Goal: Transaction & Acquisition: Purchase product/service

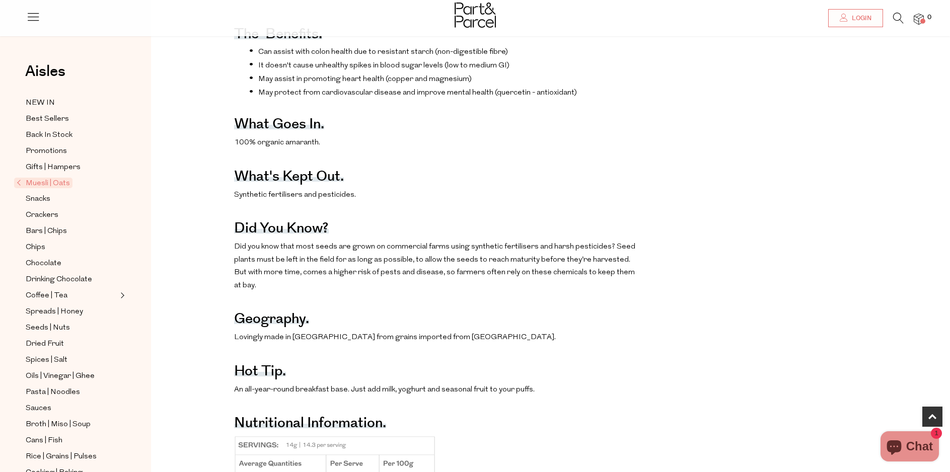
scroll to position [504, 0]
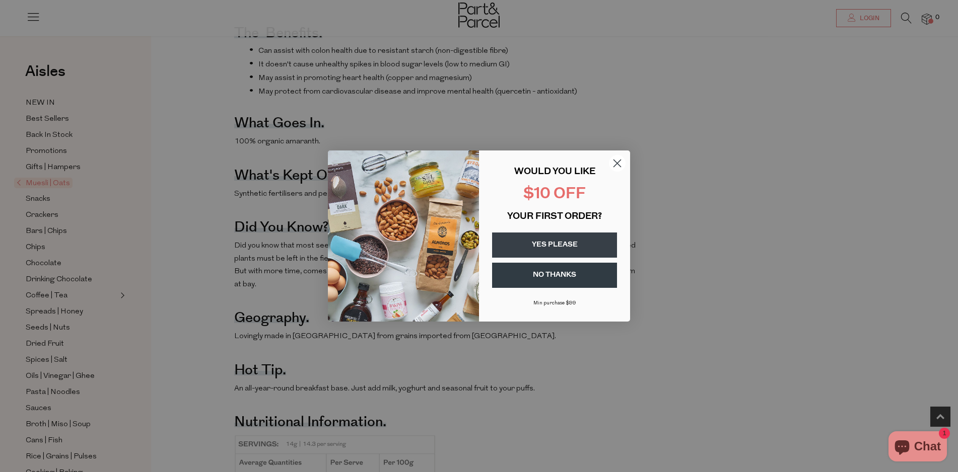
click at [565, 243] on button "YES PLEASE" at bounding box center [554, 245] width 125 height 25
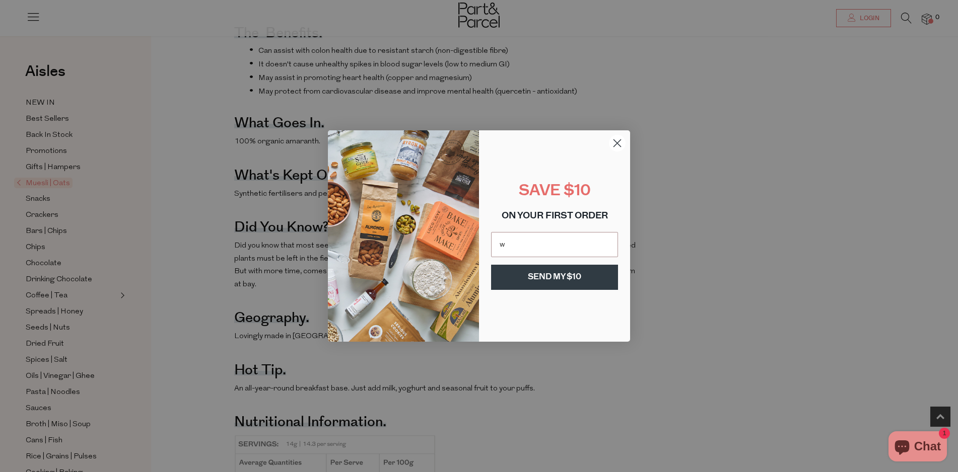
type input "wazhacked@gmail.com"
click at [560, 276] on button "SEND MY $10" at bounding box center [554, 277] width 127 height 25
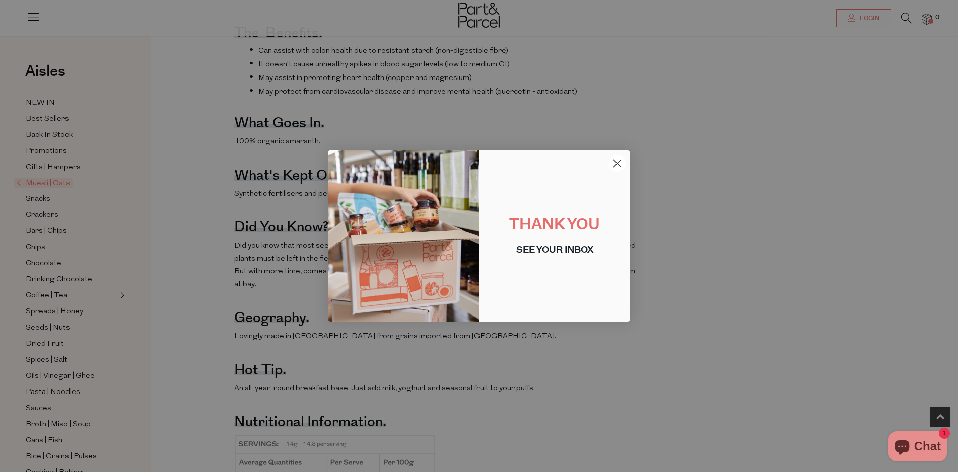
click at [620, 157] on circle "Close dialog" at bounding box center [617, 163] width 17 height 17
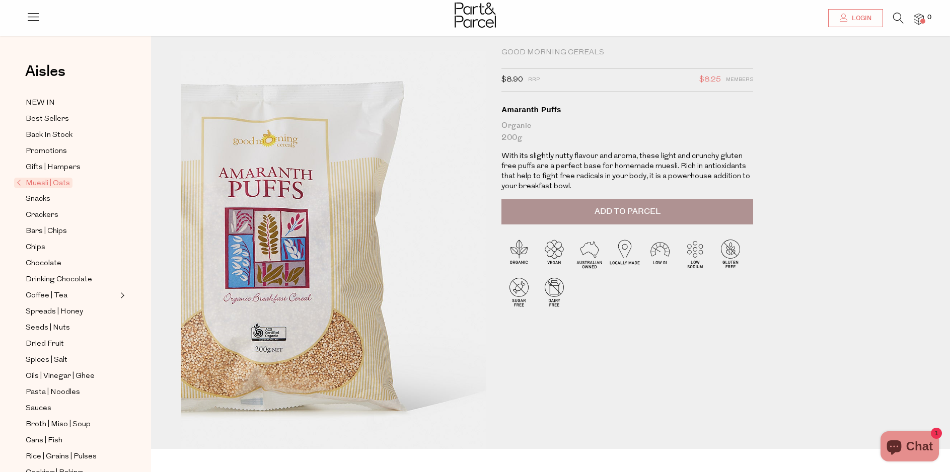
scroll to position [0, 0]
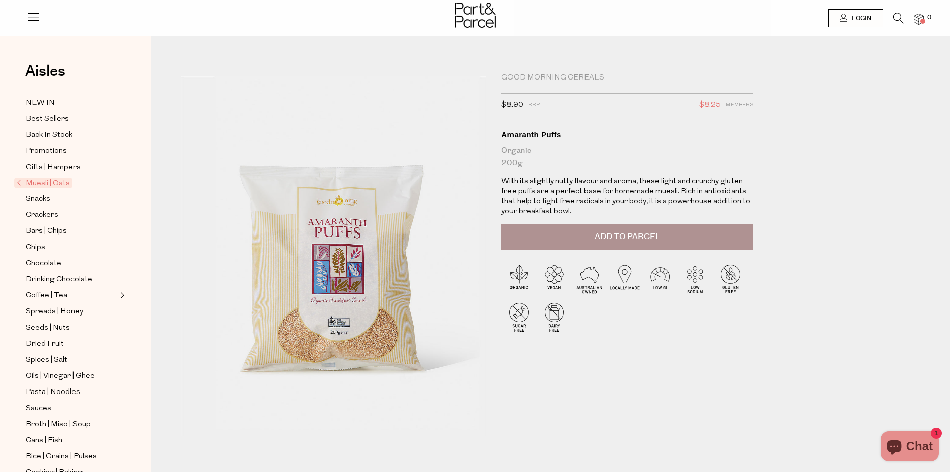
click at [919, 21] on img at bounding box center [919, 20] width 10 height 12
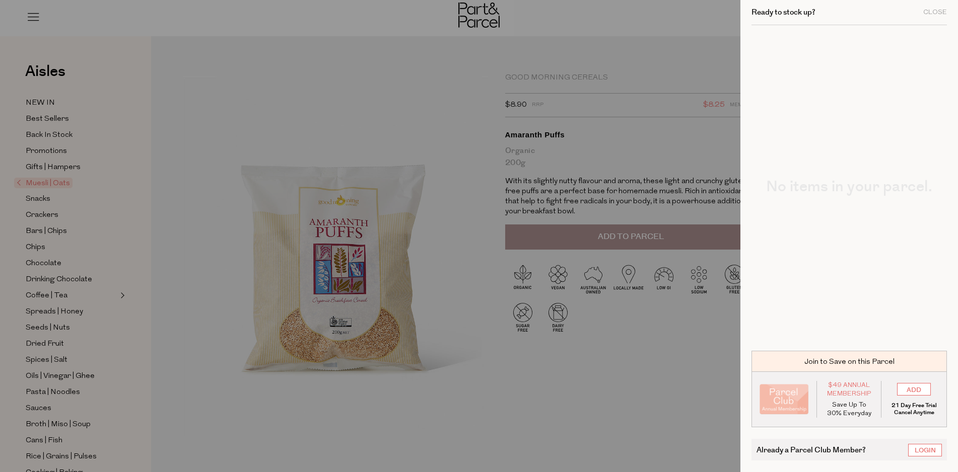
click at [667, 31] on div at bounding box center [479, 236] width 958 height 472
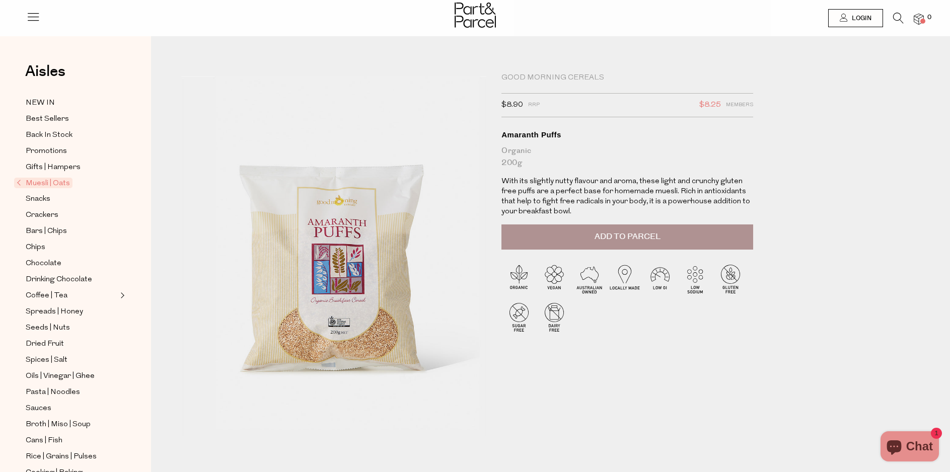
click at [590, 239] on button "Add to Parcel" at bounding box center [627, 237] width 252 height 25
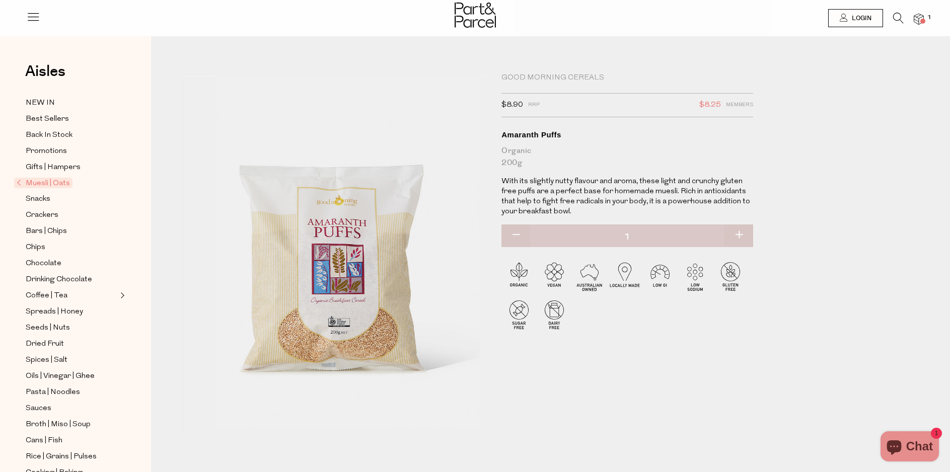
click at [737, 233] on button "button" at bounding box center [739, 236] width 29 height 22
type input "2"
click at [739, 236] on button "button" at bounding box center [739, 236] width 29 height 22
type input "3"
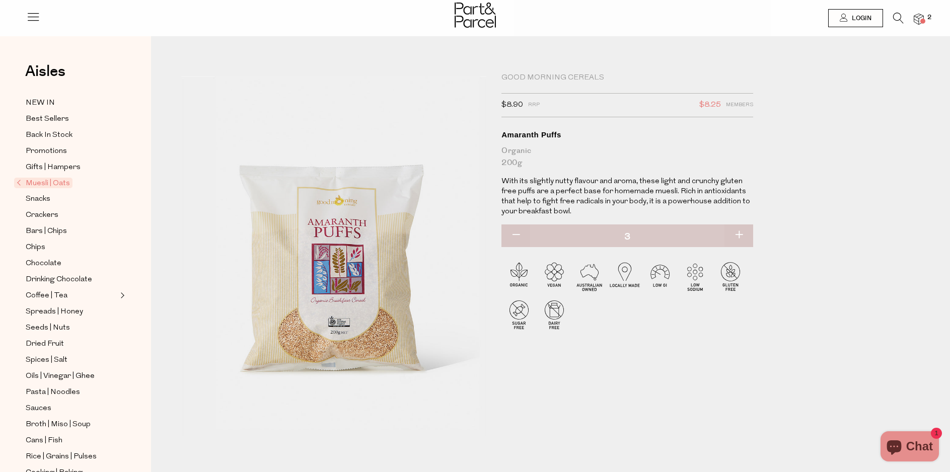
type input "3"
click at [741, 234] on button "button" at bounding box center [739, 236] width 29 height 22
type input "4"
click at [919, 20] on img at bounding box center [919, 20] width 10 height 12
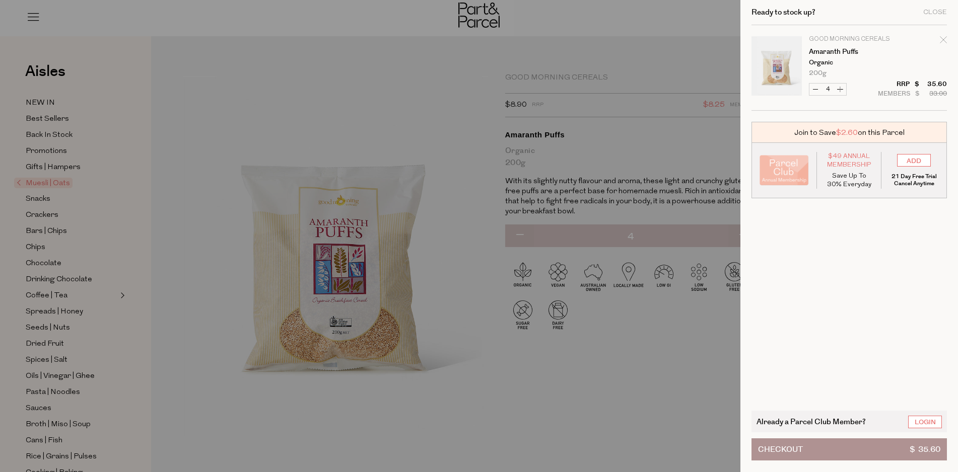
click at [812, 451] on button "Checkout $ 35.60" at bounding box center [848, 450] width 195 height 22
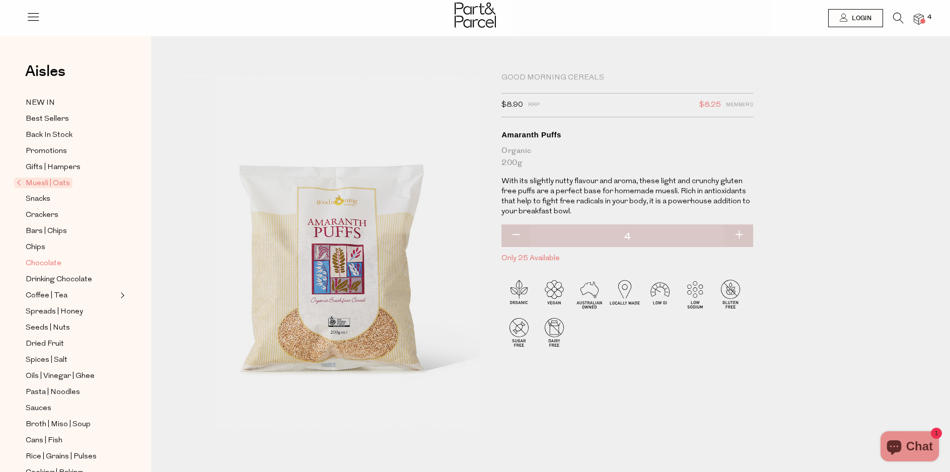
click at [51, 258] on span "Chocolate" at bounding box center [44, 264] width 36 height 12
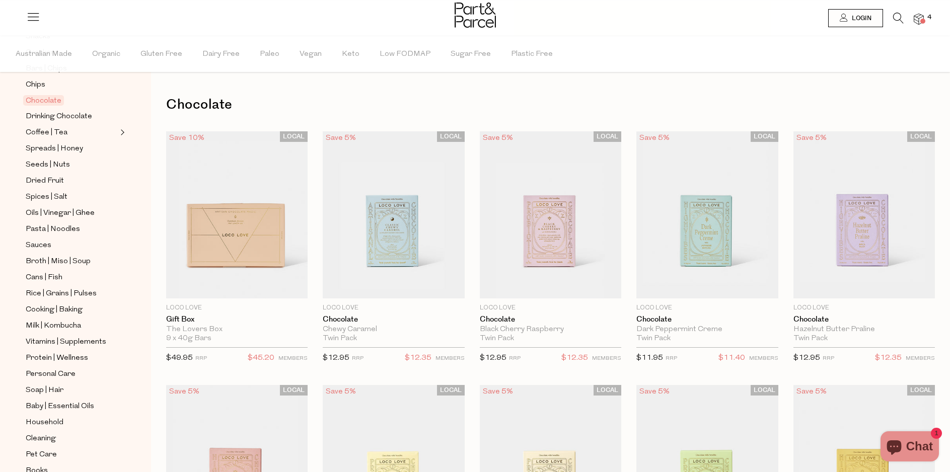
scroll to position [201, 0]
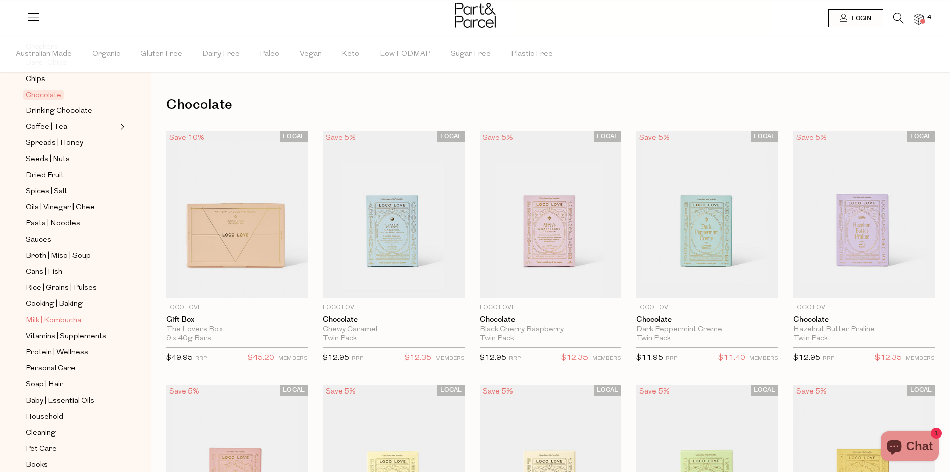
click at [78, 315] on span "Milk | Kombucha" at bounding box center [53, 321] width 55 height 12
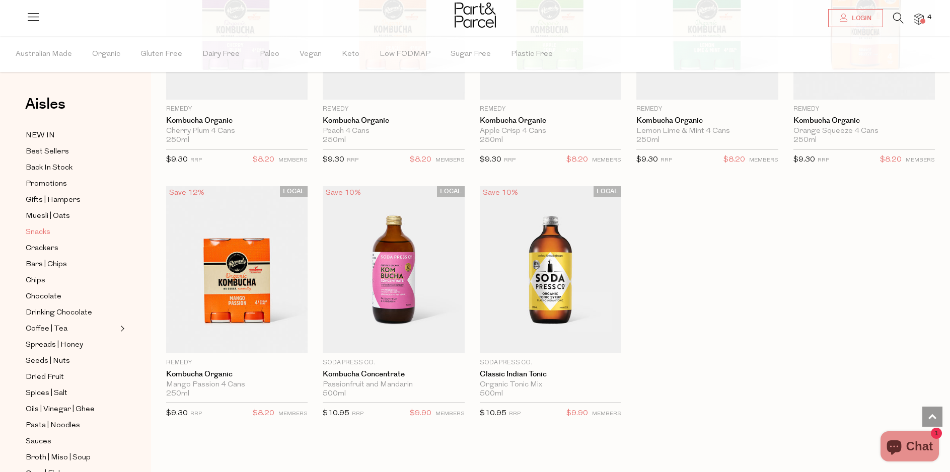
click at [44, 230] on span "Snacks" at bounding box center [38, 233] width 25 height 12
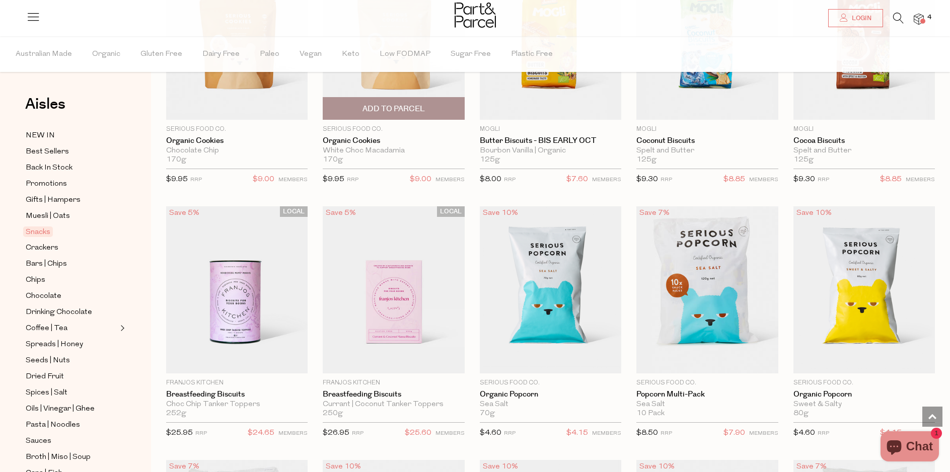
scroll to position [1969, 0]
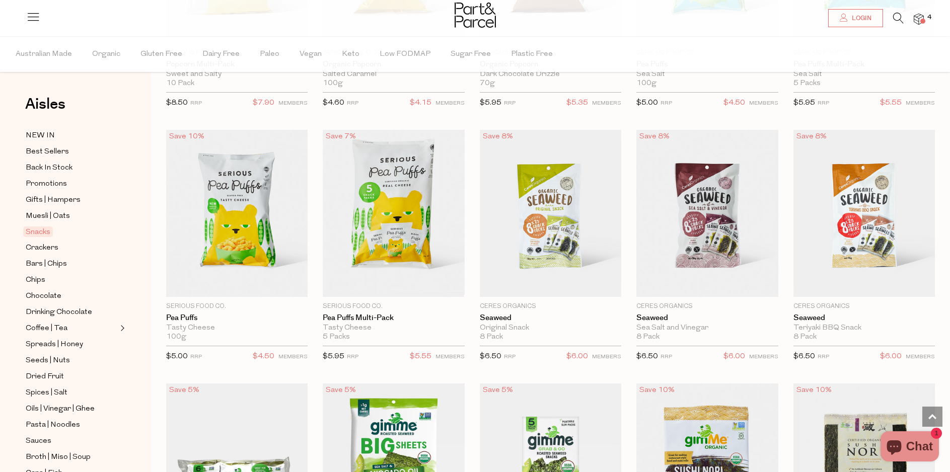
scroll to position [2523, 0]
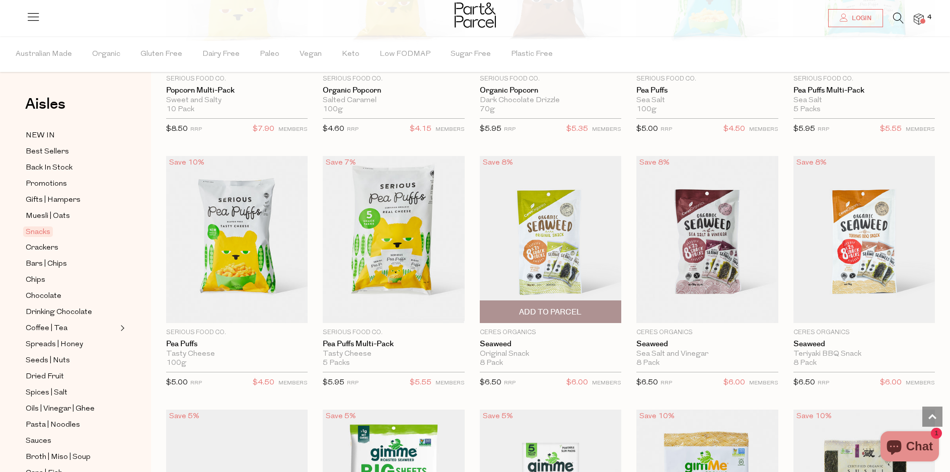
click at [577, 202] on img at bounding box center [550, 239] width 141 height 167
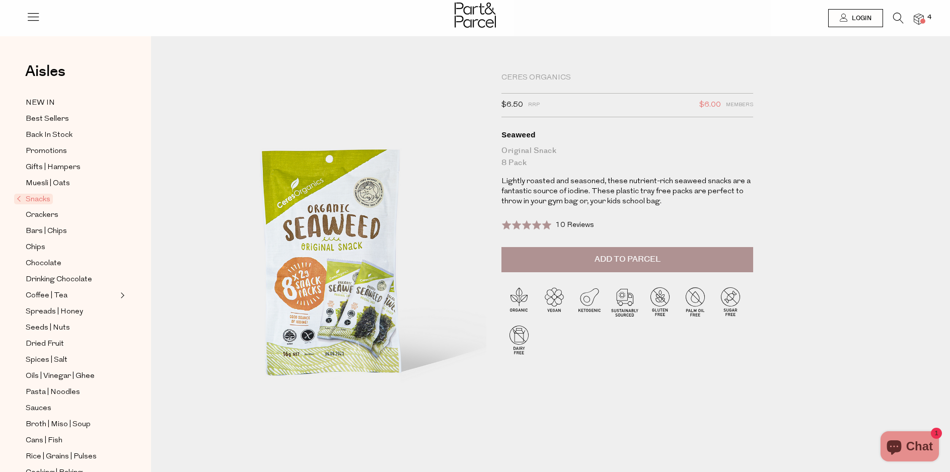
click at [690, 251] on button "Add to Parcel" at bounding box center [627, 259] width 252 height 25
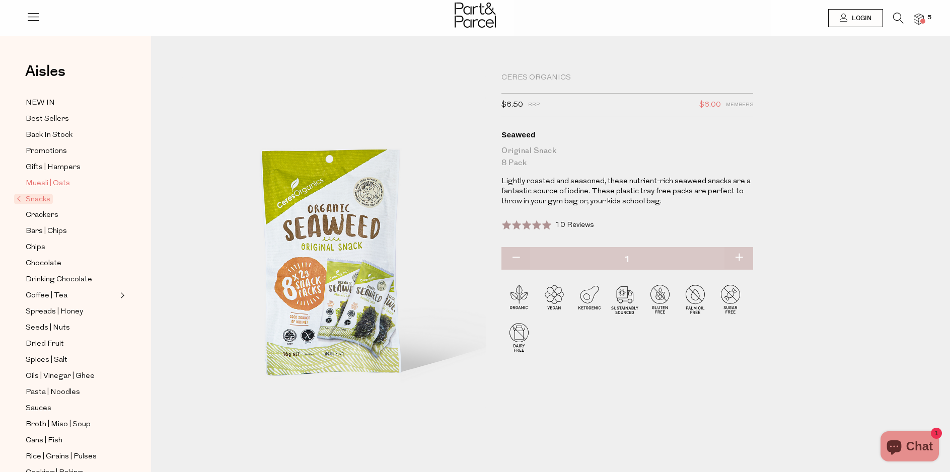
click at [47, 178] on span "Muesli | Oats" at bounding box center [48, 184] width 44 height 12
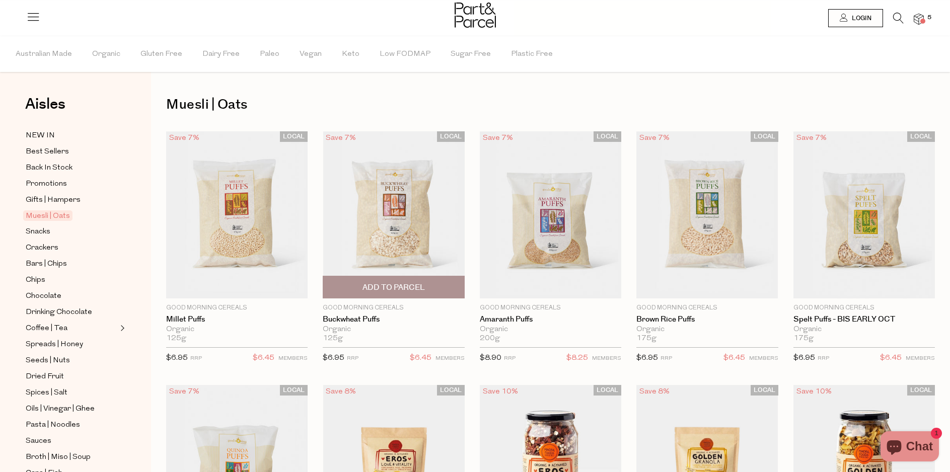
type input "4"
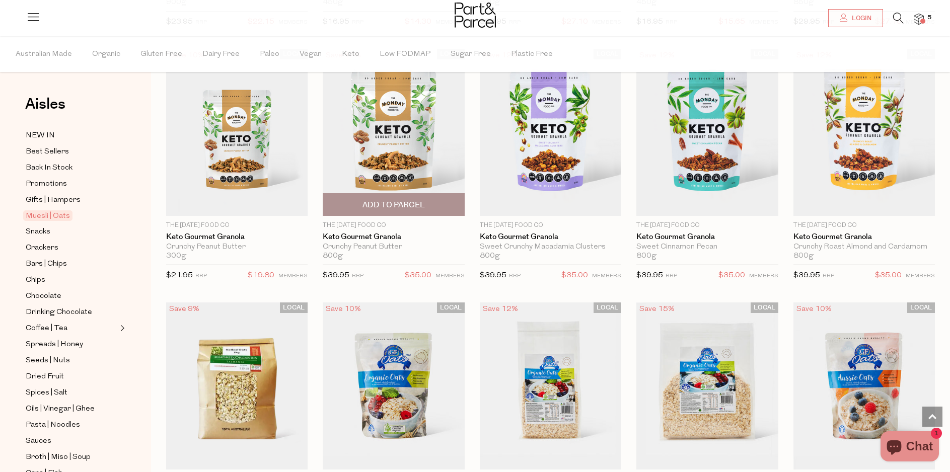
scroll to position [1863, 0]
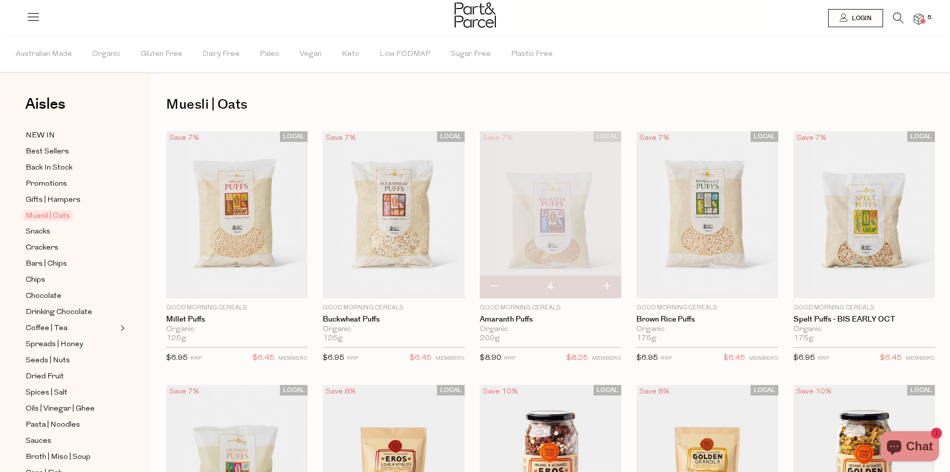
click at [921, 21] on span at bounding box center [922, 21] width 5 height 5
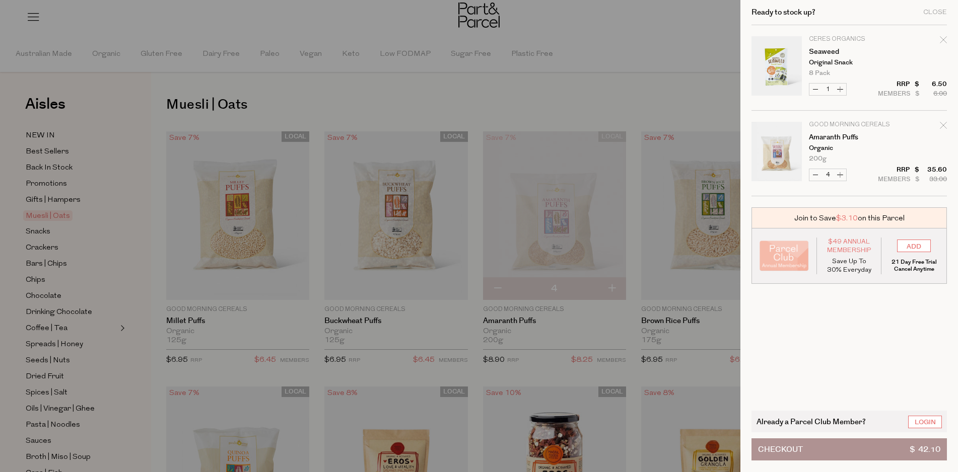
click at [866, 449] on button "Checkout $ 42.10" at bounding box center [848, 450] width 195 height 22
